Goal: Entertainment & Leisure: Consume media (video, audio)

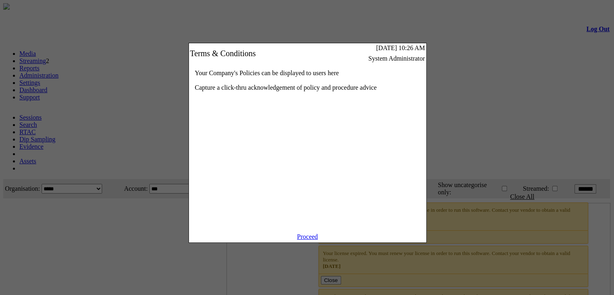
click at [307, 240] on link "Proceed" at bounding box center [307, 236] width 21 height 7
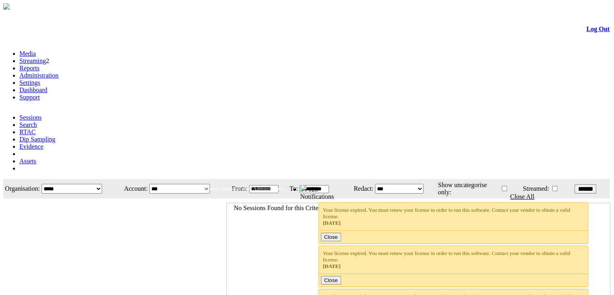
click at [46, 57] on link "Streaming" at bounding box center [32, 60] width 27 height 7
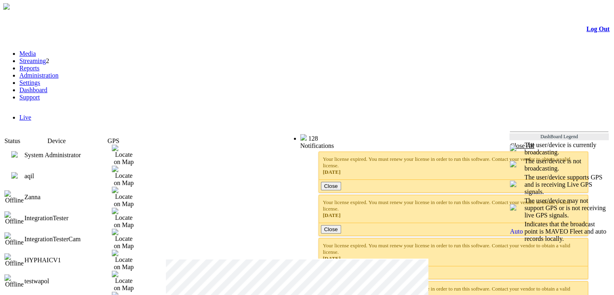
click at [18, 172] on img at bounding box center [14, 175] width 6 height 6
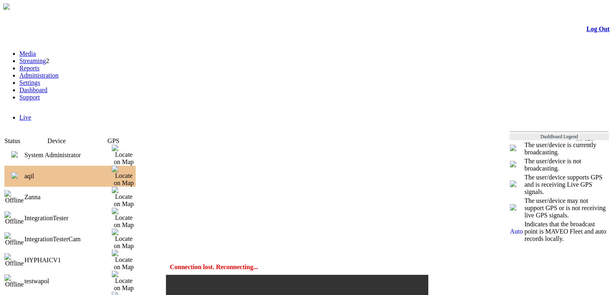
click at [18, 151] on img at bounding box center [14, 154] width 6 height 6
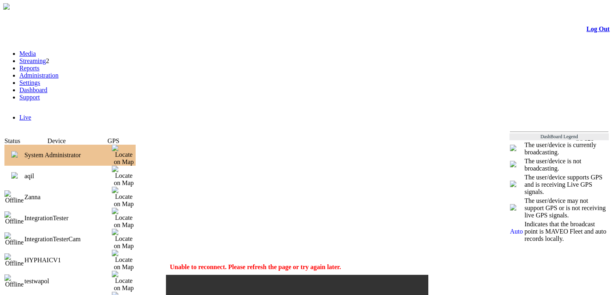
click at [18, 151] on img at bounding box center [14, 154] width 6 height 6
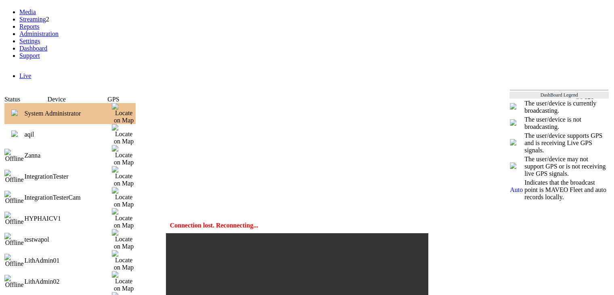
scroll to position [42, 0]
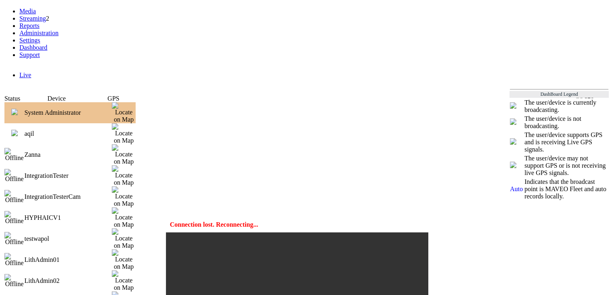
click at [18, 130] on img at bounding box center [14, 133] width 6 height 6
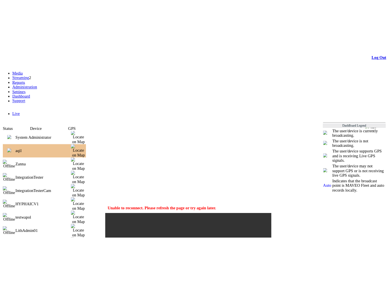
scroll to position [0, 0]
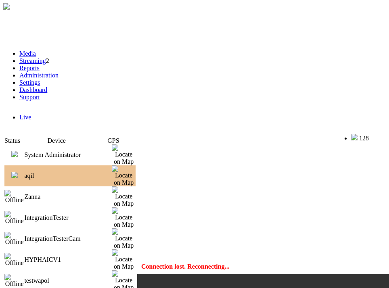
click at [18, 172] on img at bounding box center [14, 175] width 6 height 6
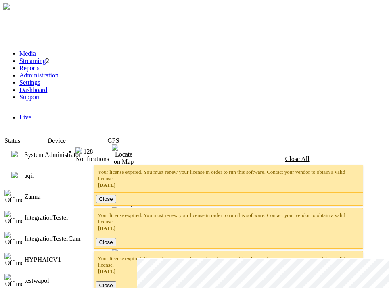
click at [18, 172] on img at bounding box center [14, 175] width 6 height 6
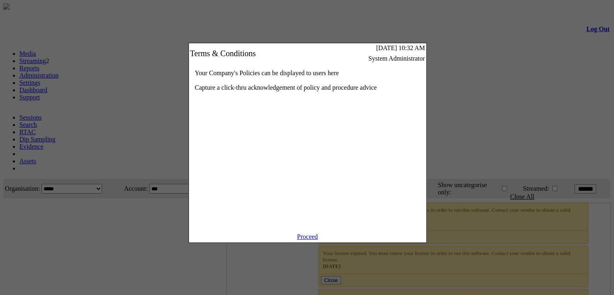
click at [300, 240] on link "Proceed" at bounding box center [307, 236] width 21 height 7
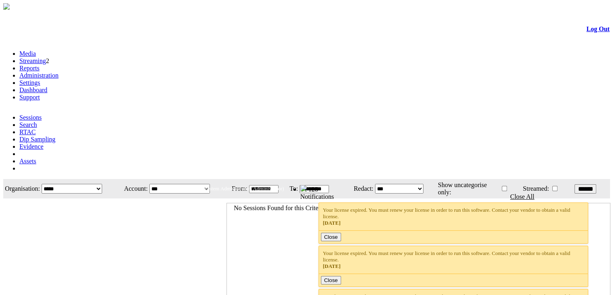
click at [46, 57] on link "Streaming" at bounding box center [32, 60] width 27 height 7
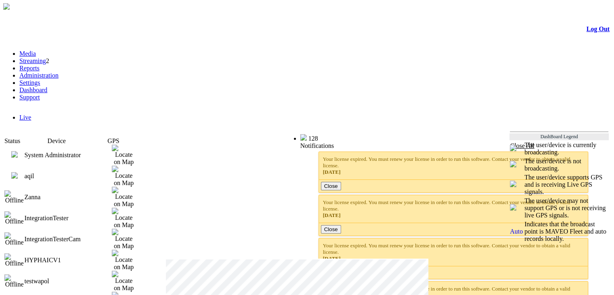
click at [18, 172] on img at bounding box center [14, 175] width 6 height 6
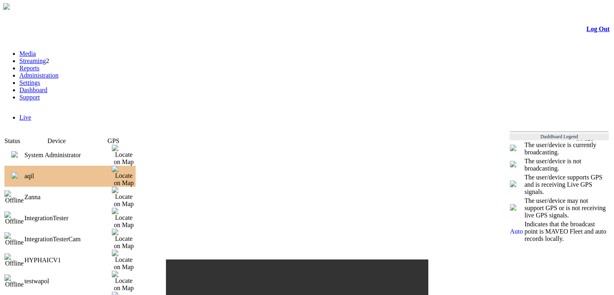
click at [18, 151] on img at bounding box center [14, 154] width 6 height 6
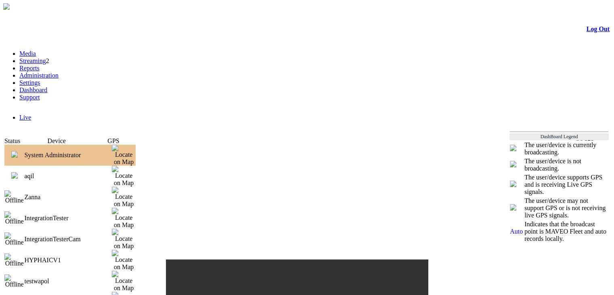
click at [18, 172] on img at bounding box center [14, 175] width 6 height 6
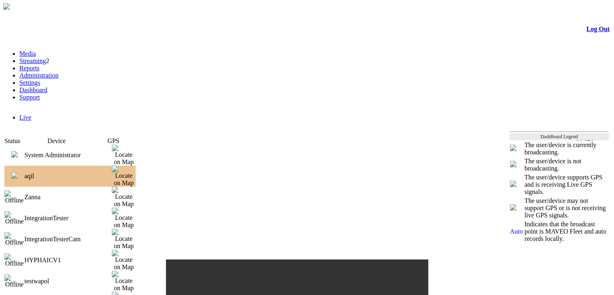
click at [36, 50] on link "Media" at bounding box center [27, 53] width 17 height 7
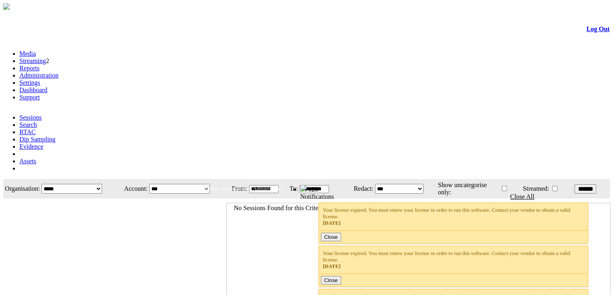
click at [46, 57] on link "Streaming" at bounding box center [32, 60] width 27 height 7
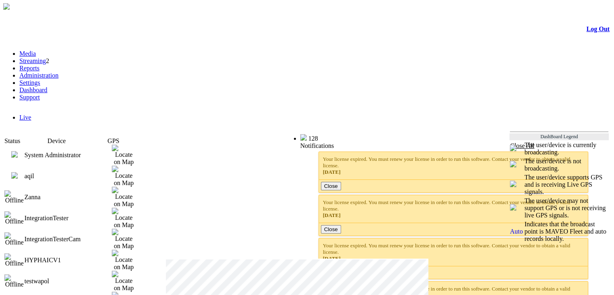
click at [18, 172] on img at bounding box center [14, 175] width 6 height 6
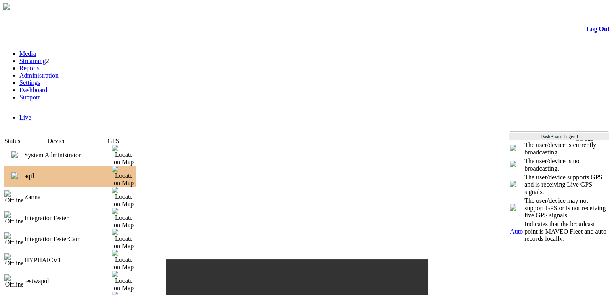
click at [18, 151] on img at bounding box center [14, 154] width 6 height 6
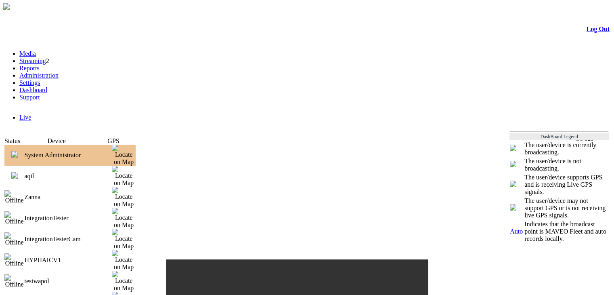
click at [18, 172] on img at bounding box center [14, 175] width 6 height 6
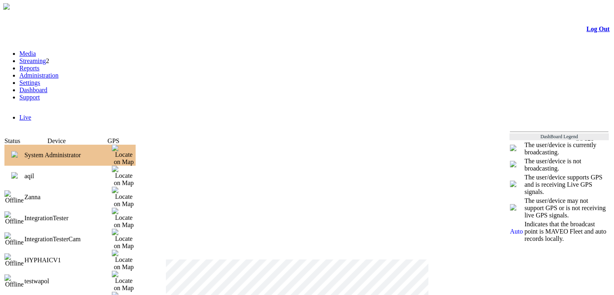
click at [18, 172] on img at bounding box center [14, 175] width 6 height 6
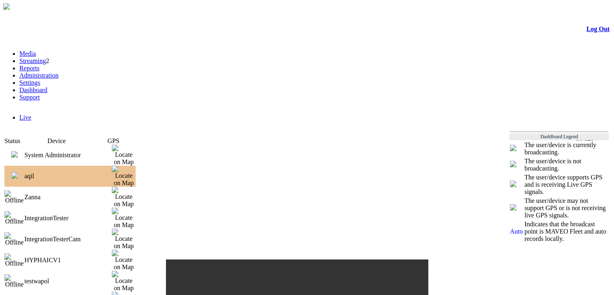
click at [18, 151] on img at bounding box center [14, 154] width 6 height 6
